Goal: Task Accomplishment & Management: Use online tool/utility

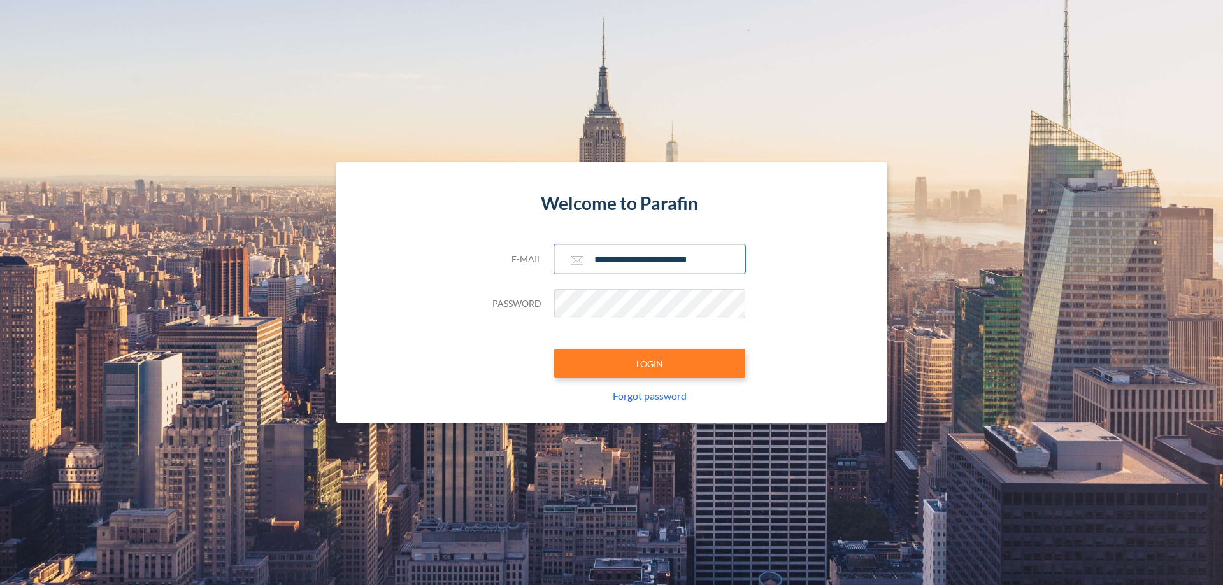
type input "**********"
click at [650, 364] on button "LOGIN" at bounding box center [649, 363] width 191 height 29
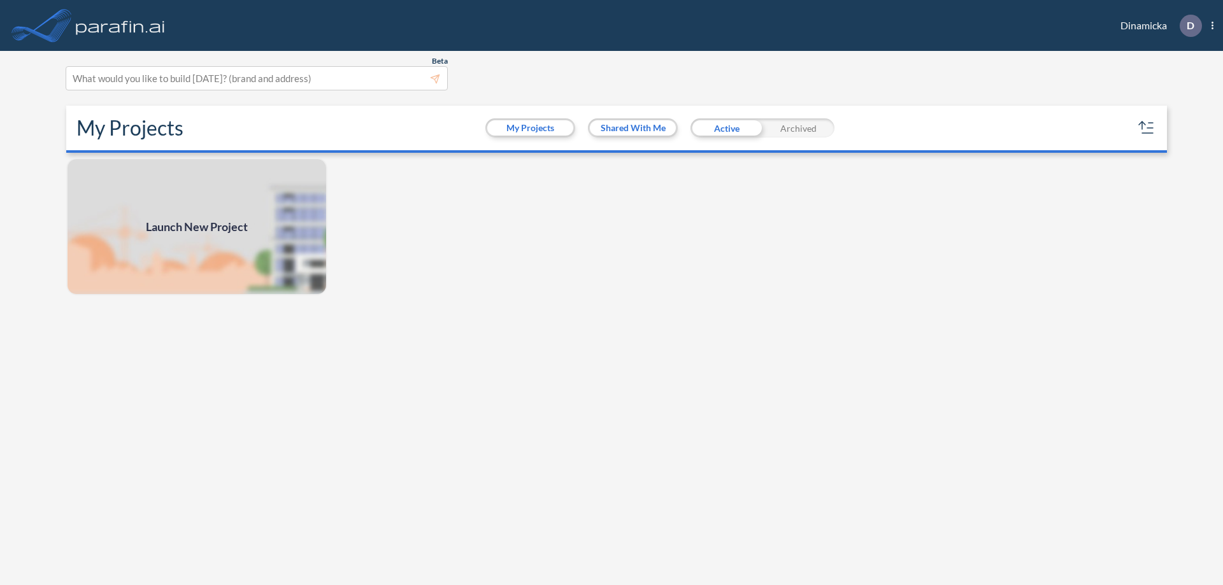
scroll to position [3, 0]
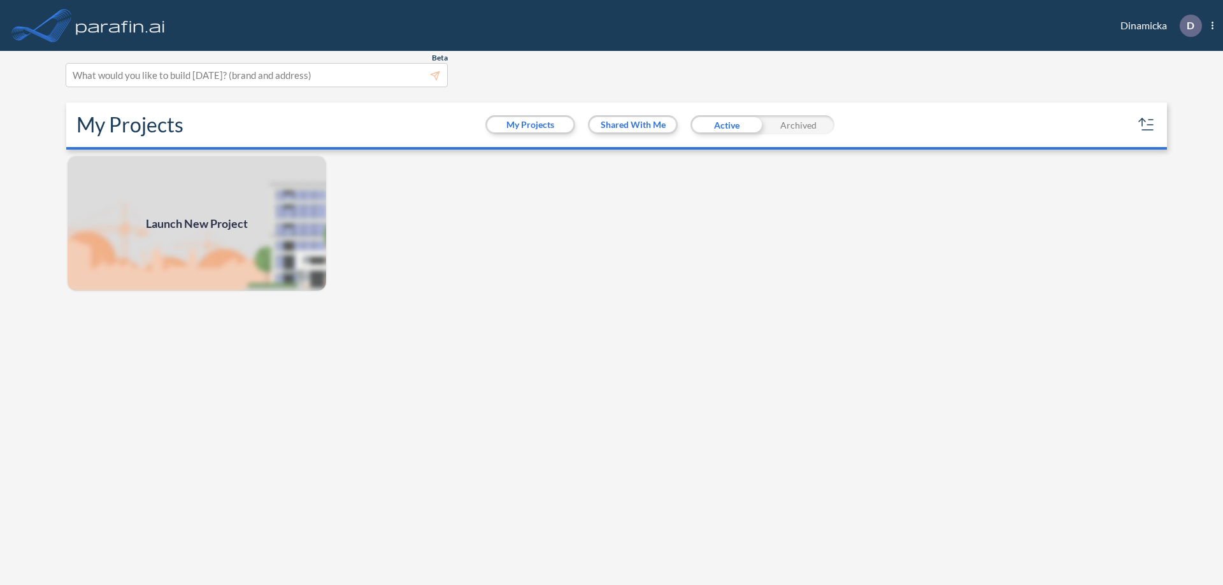
click at [197, 224] on span "Launch New Project" at bounding box center [197, 223] width 102 height 17
